Goal: Navigation & Orientation: Go to known website

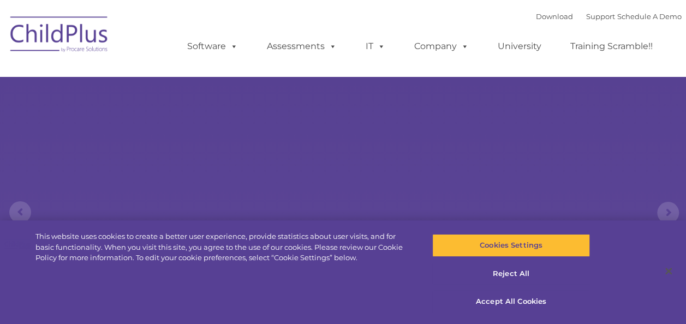
select select "MEDIUM"
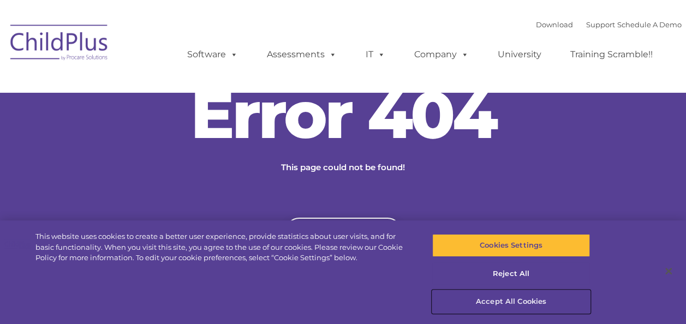
click at [495, 301] on button "Accept All Cookies" at bounding box center [511, 301] width 158 height 23
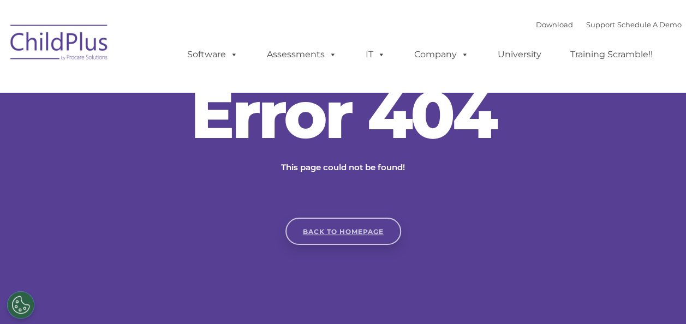
click at [367, 227] on link "Back to homepage" at bounding box center [343, 231] width 116 height 27
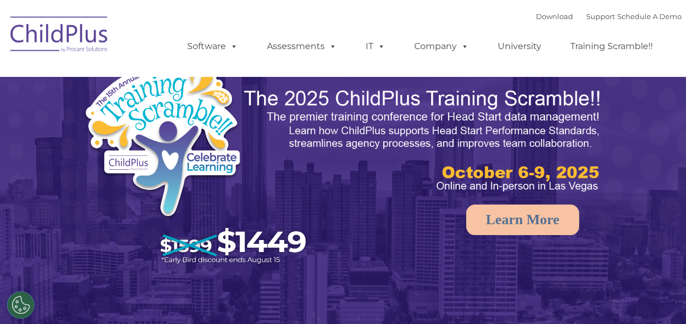
select select "MEDIUM"
